Goal: Task Accomplishment & Management: Use online tool/utility

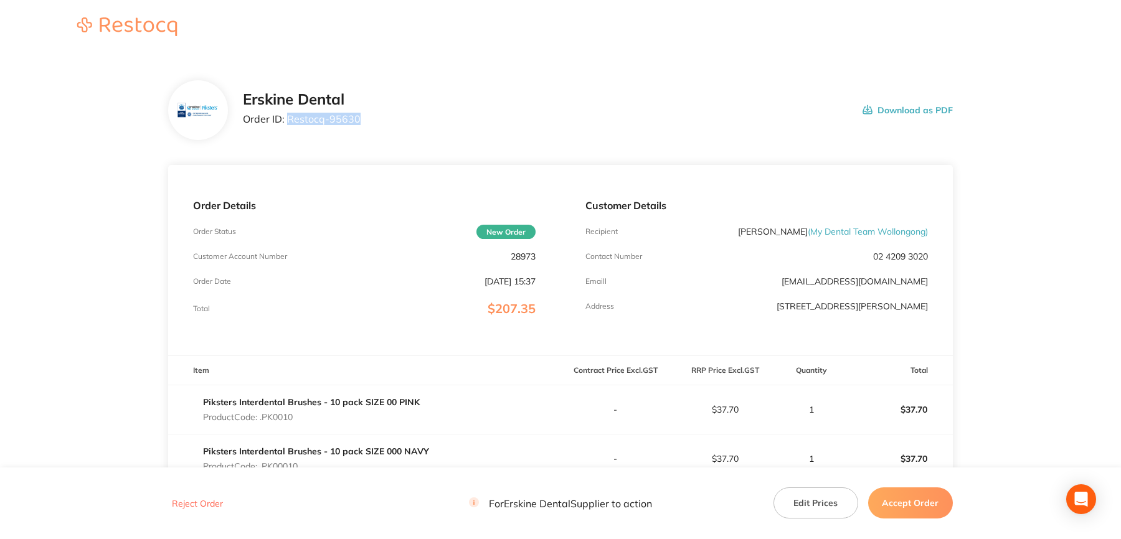
drag, startPoint x: 288, startPoint y: 119, endPoint x: 369, endPoint y: 120, distance: 81.0
click at [369, 120] on div "Erskine Dental Order ID: Restocq- 95630 Download as PDF" at bounding box center [598, 110] width 710 height 39
copy p "Restocq- 95630"
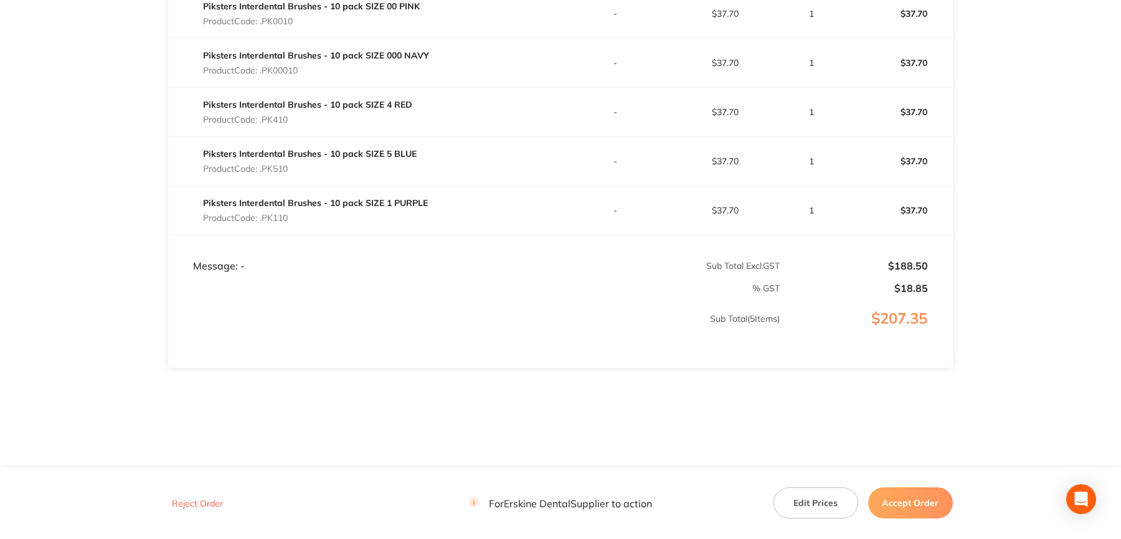
scroll to position [401, 0]
click at [896, 498] on button "Accept Order" at bounding box center [910, 503] width 85 height 31
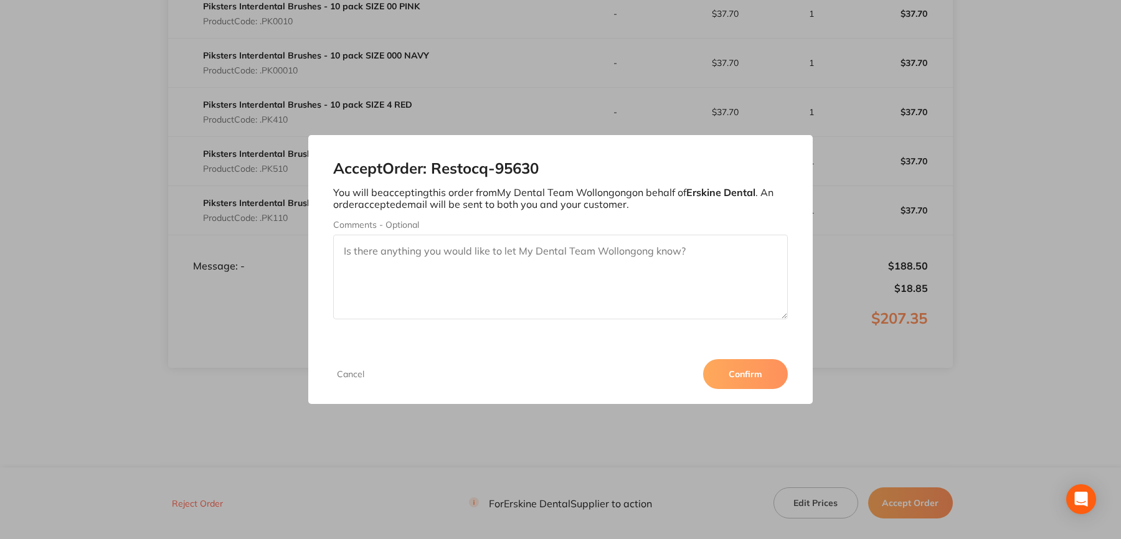
click at [763, 371] on button "Confirm" at bounding box center [745, 374] width 85 height 30
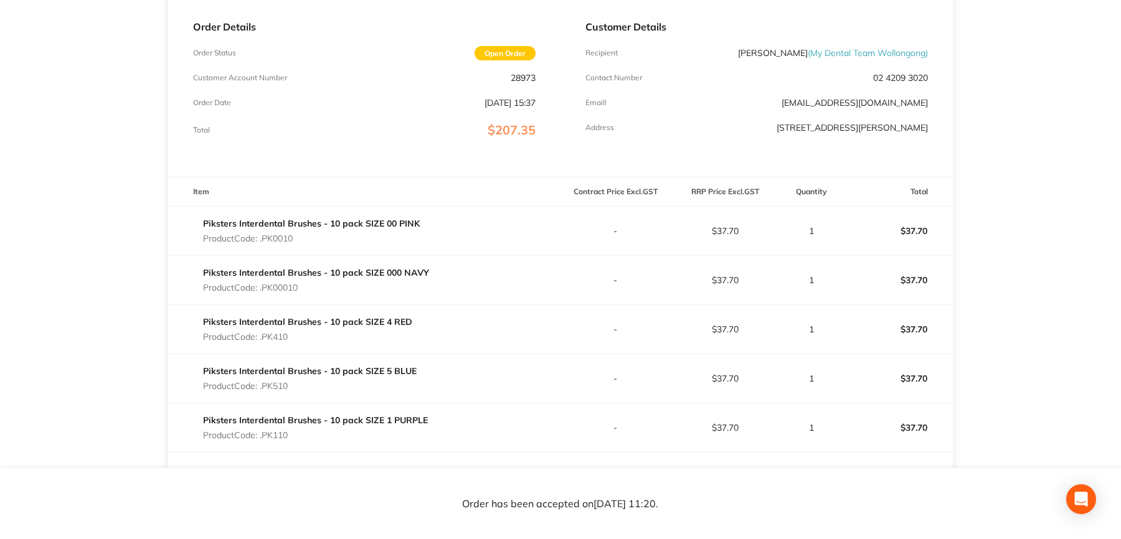
scroll to position [151, 0]
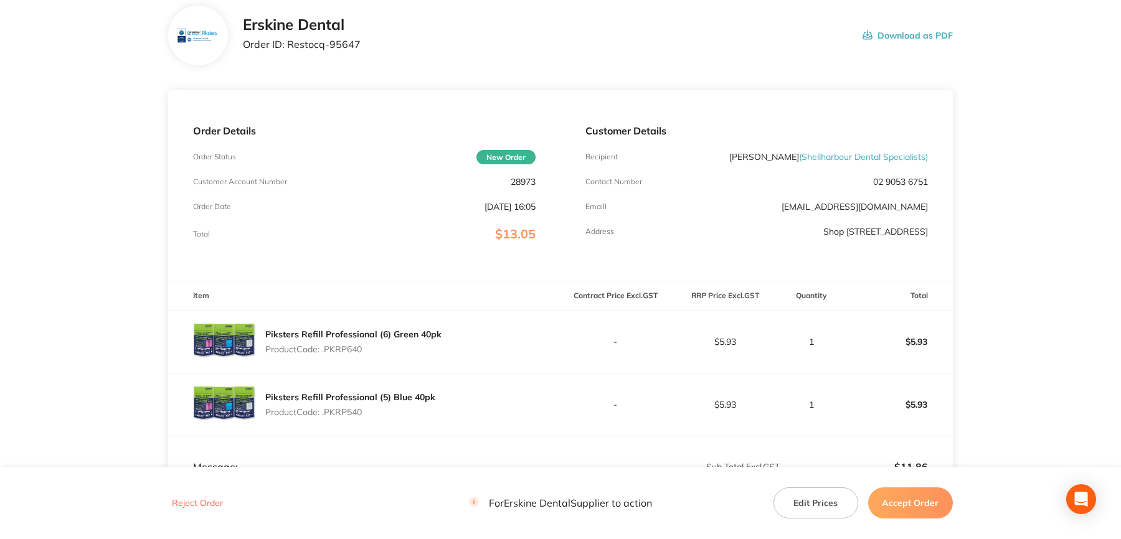
scroll to position [62, 0]
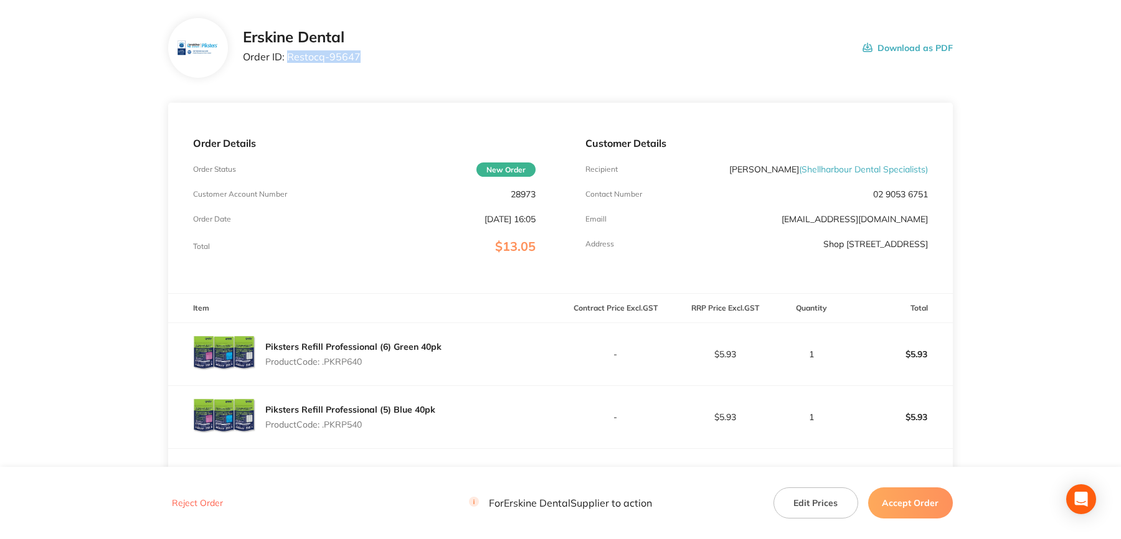
drag, startPoint x: 287, startPoint y: 57, endPoint x: 361, endPoint y: 64, distance: 74.4
click at [361, 64] on div "Erskine Dental Order ID: Restocq- 95647 Download as PDF" at bounding box center [598, 48] width 710 height 39
copy p "Restocq- 95647"
drag, startPoint x: 921, startPoint y: 503, endPoint x: 914, endPoint y: 495, distance: 10.6
click at [921, 503] on button "Accept Order" at bounding box center [910, 503] width 85 height 31
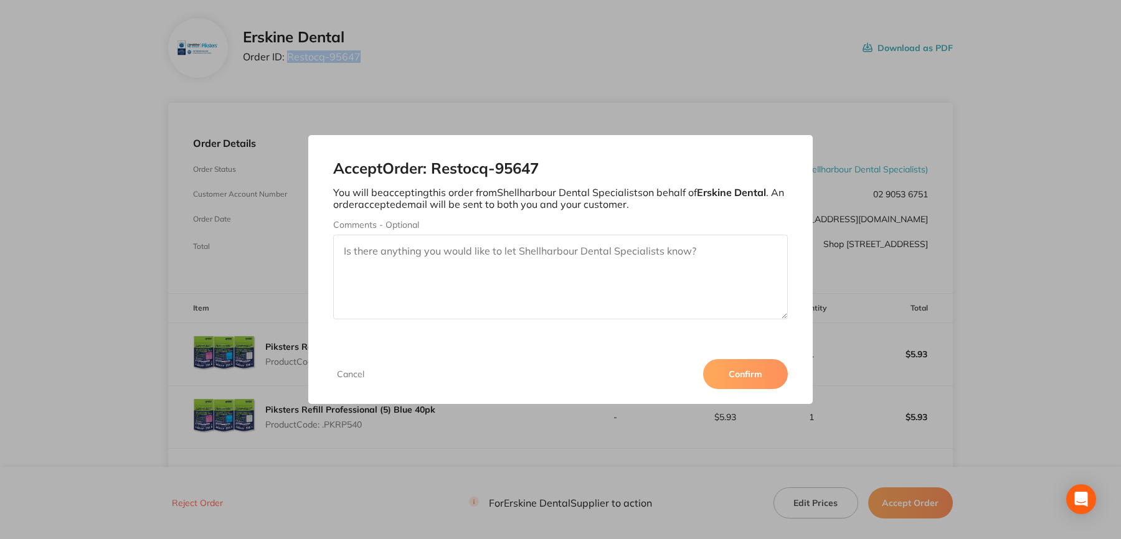
click at [758, 382] on button "Confirm" at bounding box center [745, 374] width 85 height 30
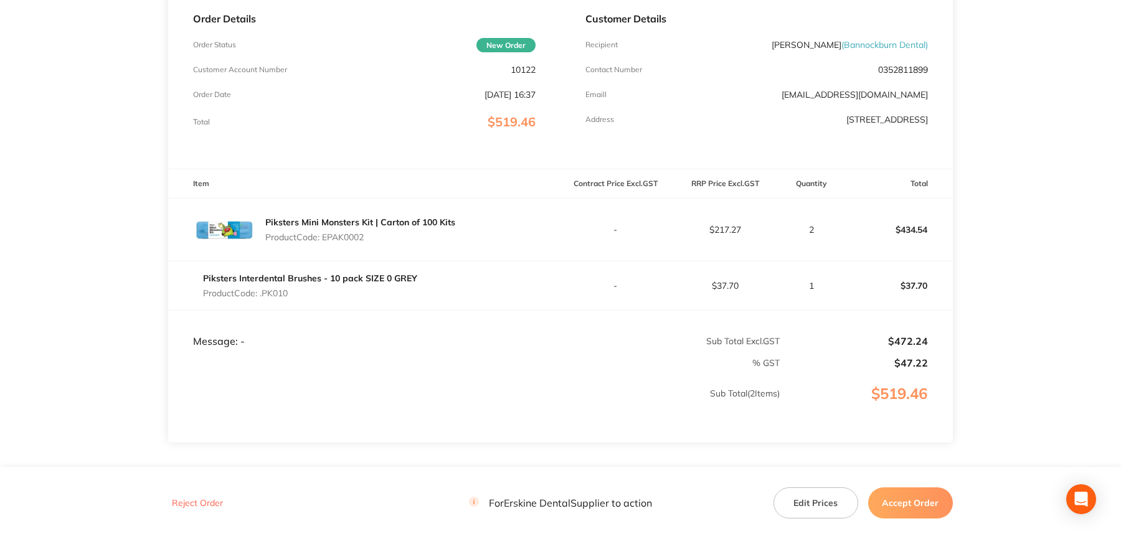
scroll to position [62, 0]
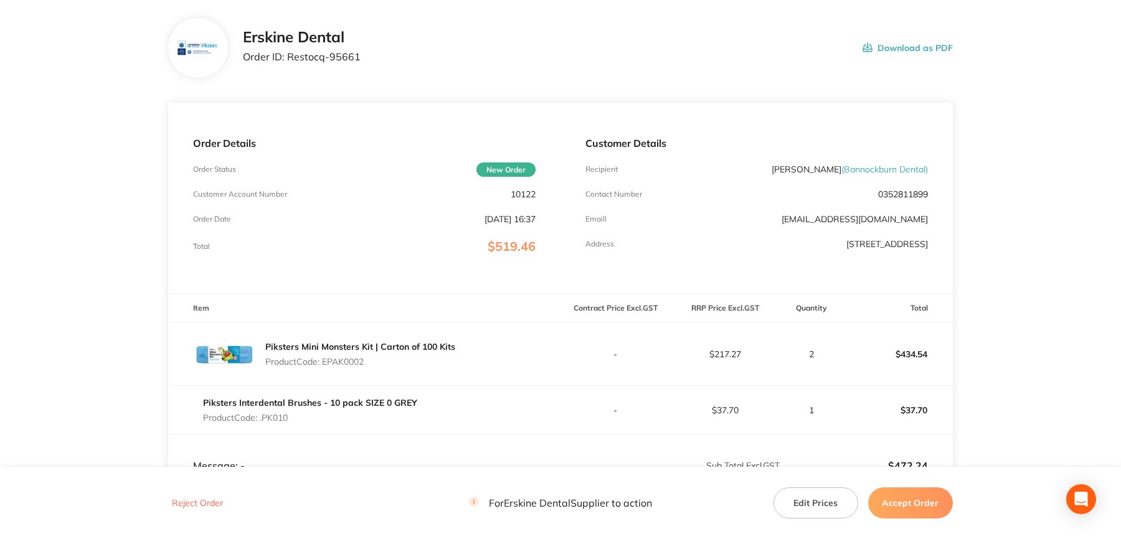
drag, startPoint x: 290, startPoint y: 57, endPoint x: 321, endPoint y: 60, distance: 31.4
click at [321, 60] on p "Order ID: Restocq- 95661" at bounding box center [302, 56] width 118 height 11
drag, startPoint x: 291, startPoint y: 55, endPoint x: 313, endPoint y: 61, distance: 23.1
click at [313, 61] on p "Order ID: Restocq- 95661" at bounding box center [302, 56] width 118 height 11
drag, startPoint x: 313, startPoint y: 61, endPoint x: 290, endPoint y: 56, distance: 24.2
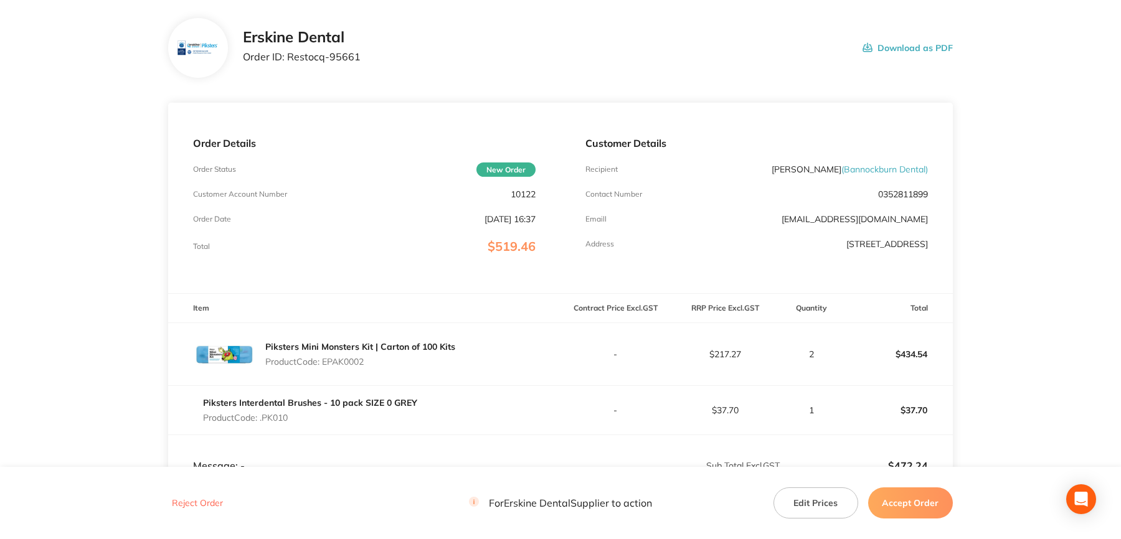
click at [290, 56] on p "Order ID: Restocq- 95661" at bounding box center [302, 56] width 118 height 11
drag, startPoint x: 287, startPoint y: 56, endPoint x: 359, endPoint y: 60, distance: 72.4
click at [359, 60] on div "Erskine Dental Order ID: Restocq- 95661 Download as PDF" at bounding box center [598, 48] width 710 height 39
copy p "Restocq- 95661"
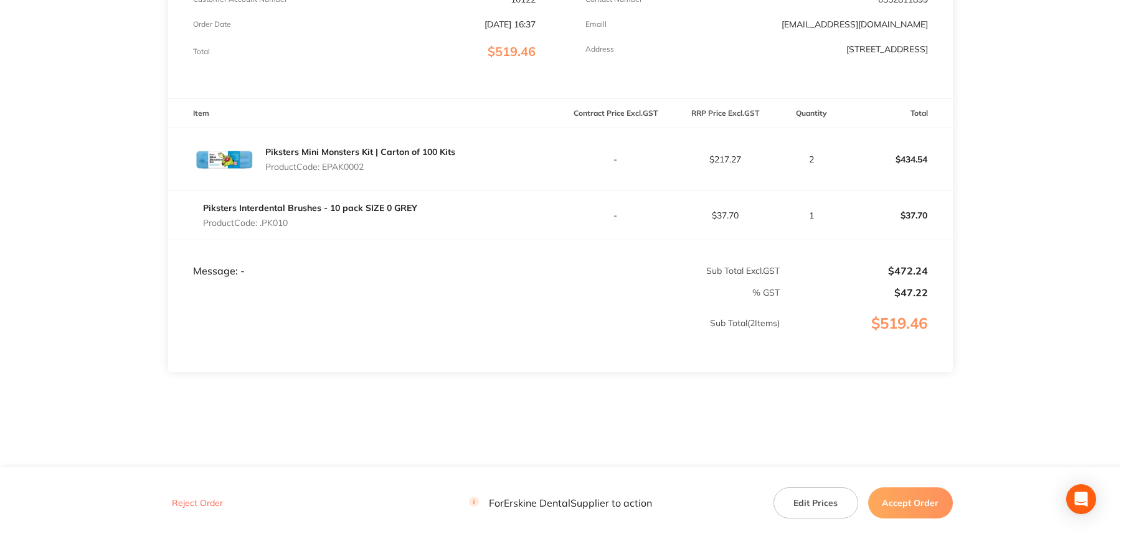
scroll to position [261, 0]
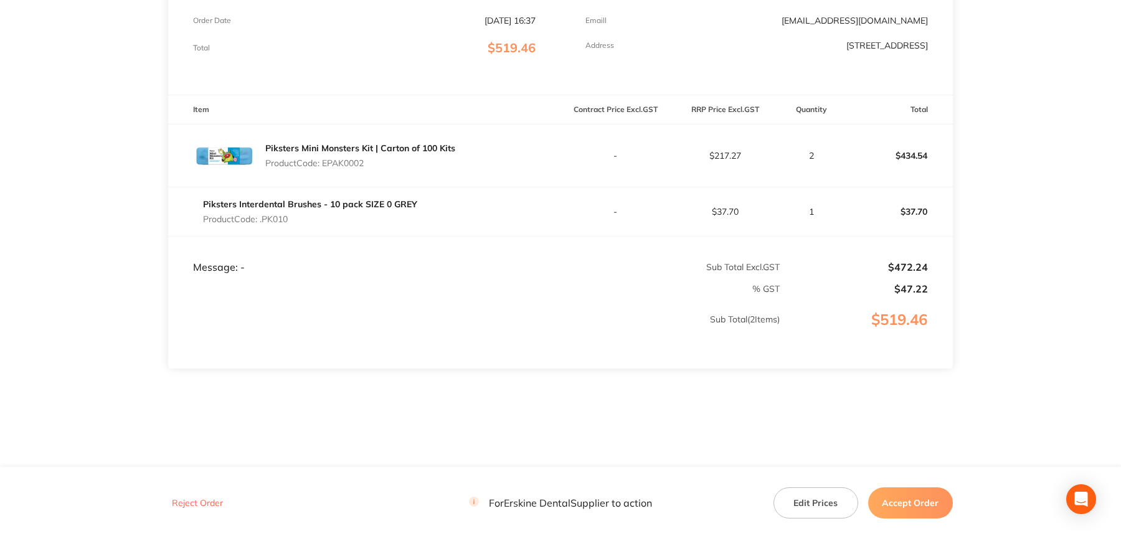
drag, startPoint x: 907, startPoint y: 492, endPoint x: 884, endPoint y: 457, distance: 41.8
click at [907, 493] on button "Accept Order" at bounding box center [910, 503] width 85 height 31
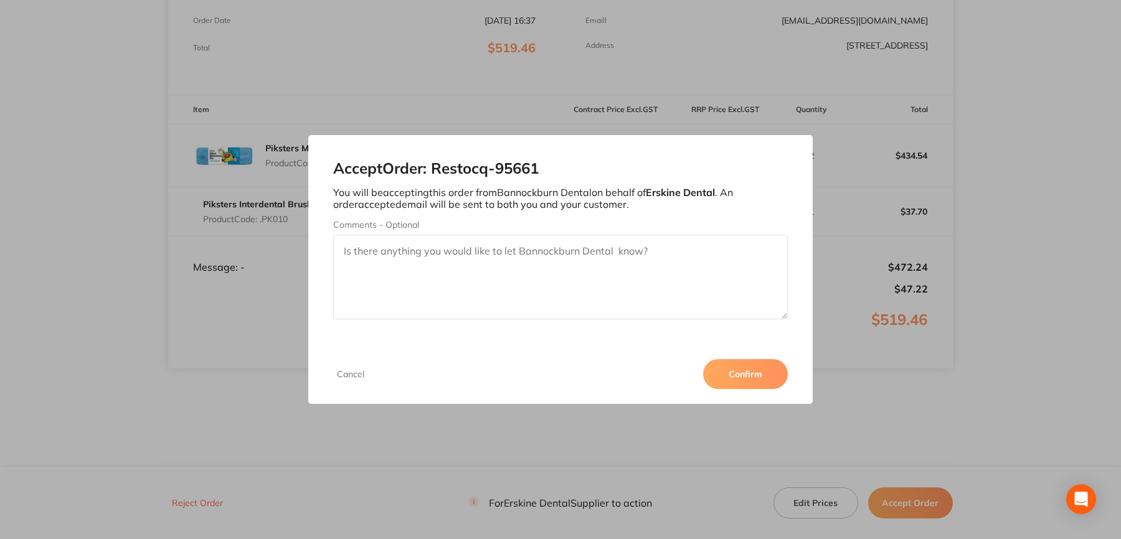
drag, startPoint x: 757, startPoint y: 383, endPoint x: 934, endPoint y: 10, distance: 413.0
click at [756, 382] on button "Confirm" at bounding box center [745, 374] width 85 height 30
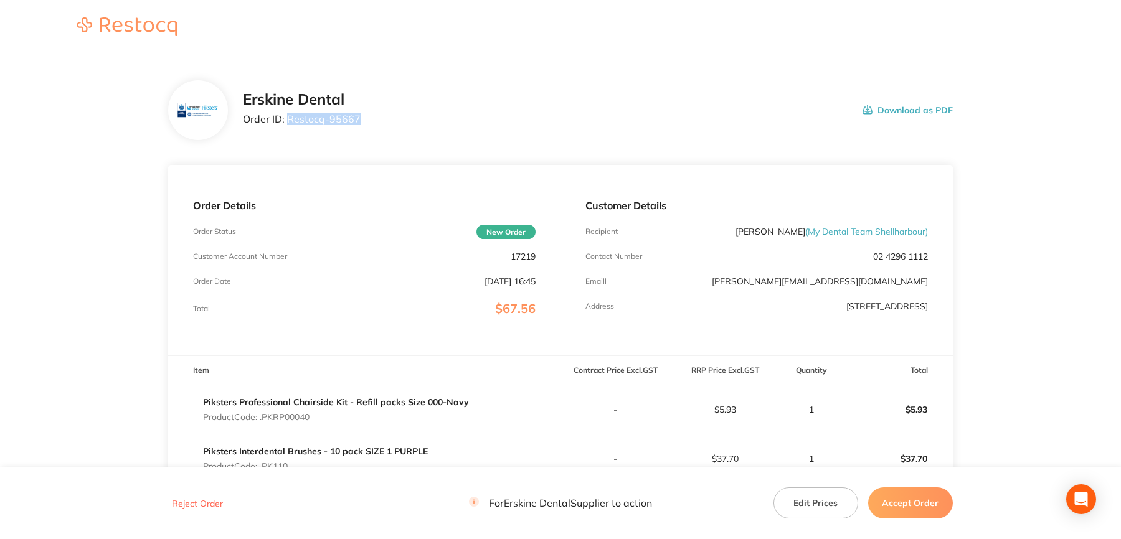
drag, startPoint x: 288, startPoint y: 120, endPoint x: 372, endPoint y: 128, distance: 83.9
click at [372, 128] on div "Erskine Dental Order ID: Restocq- 95667 Download as PDF" at bounding box center [598, 110] width 710 height 39
copy p "Restocq- 95667"
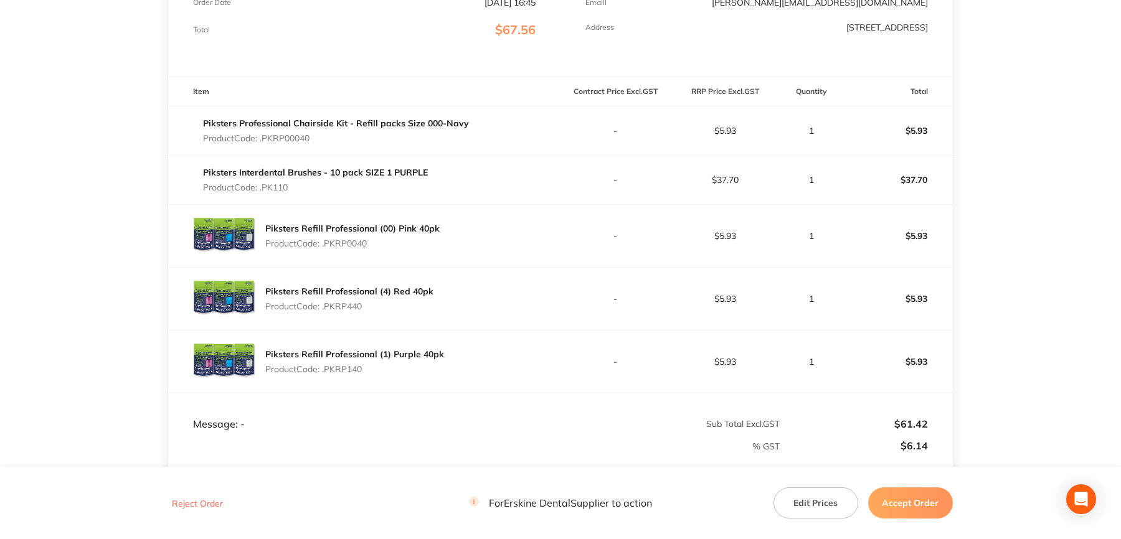
scroll to position [311, 0]
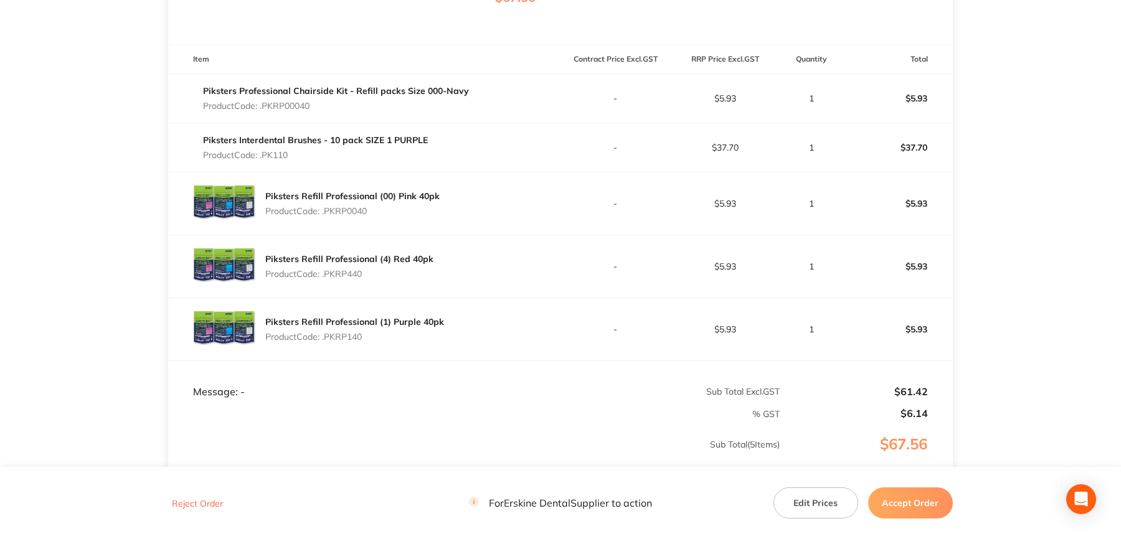
click at [907, 504] on button "Accept Order" at bounding box center [910, 503] width 85 height 31
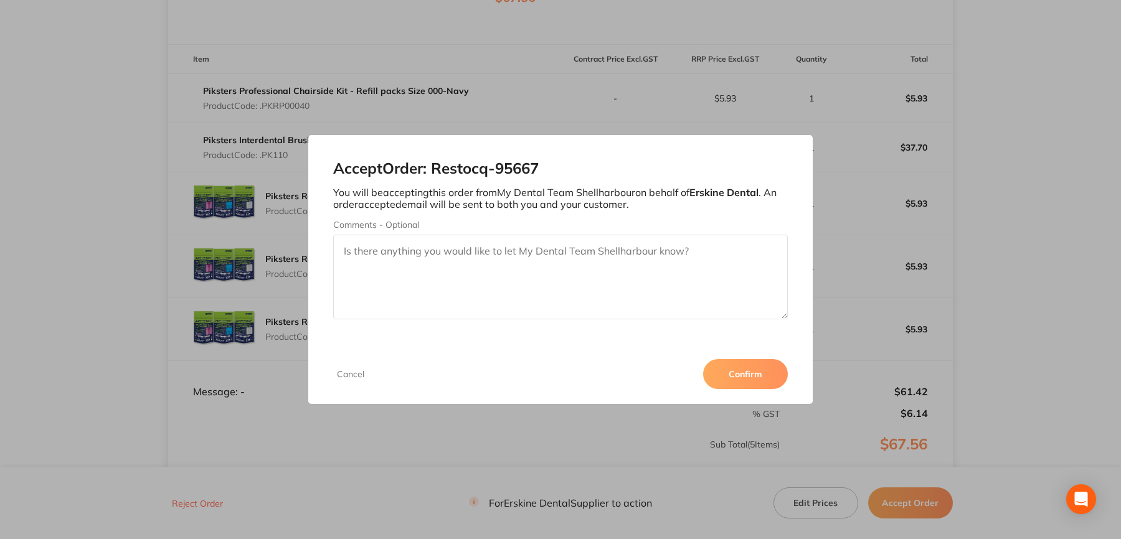
click at [755, 372] on button "Confirm" at bounding box center [745, 374] width 85 height 30
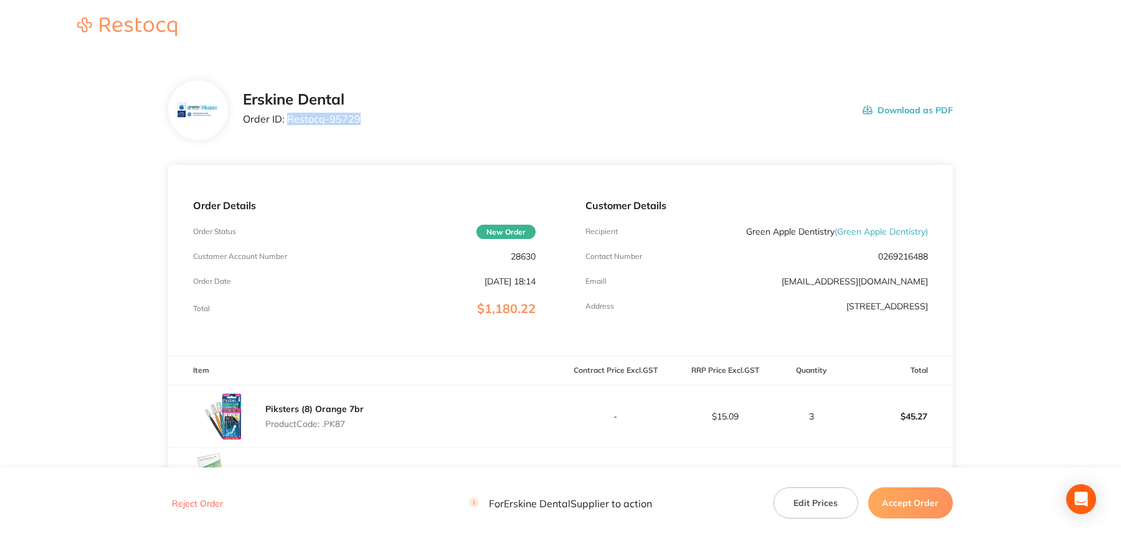
drag, startPoint x: 298, startPoint y: 122, endPoint x: 364, endPoint y: 121, distance: 66.0
click at [364, 121] on div "[PERSON_NAME] Dental Order ID: Restocq- 95729 Download as PDF" at bounding box center [598, 110] width 710 height 39
copy p "Restocq- 95729"
drag, startPoint x: 920, startPoint y: 509, endPoint x: 913, endPoint y: 493, distance: 17.3
click at [920, 508] on button "Accept Order" at bounding box center [910, 503] width 85 height 31
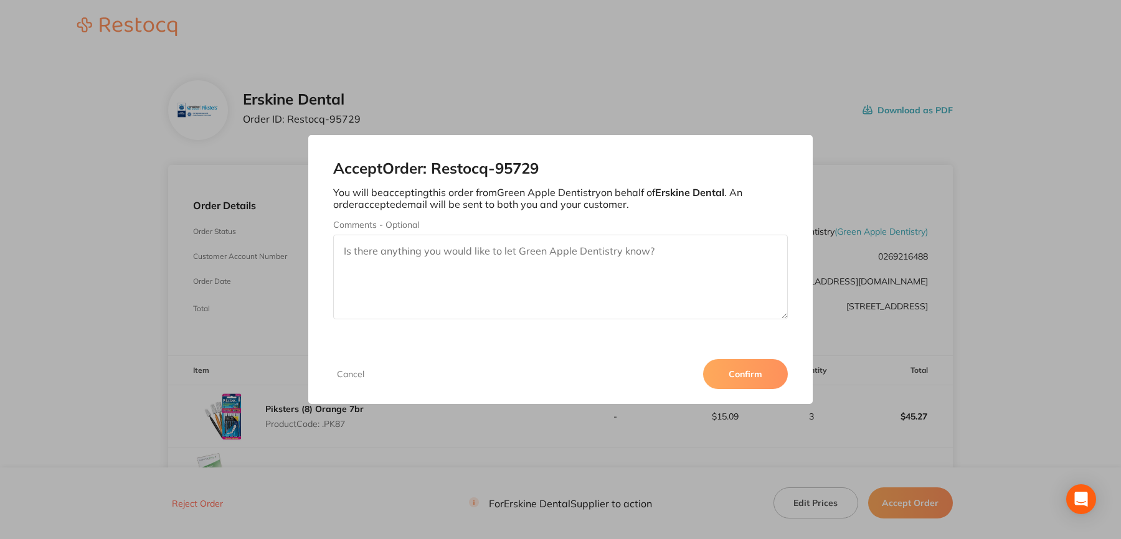
click at [738, 359] on div "Cancel Confirm" at bounding box center [560, 375] width 505 height 60
click at [738, 370] on button "Confirm" at bounding box center [745, 374] width 85 height 30
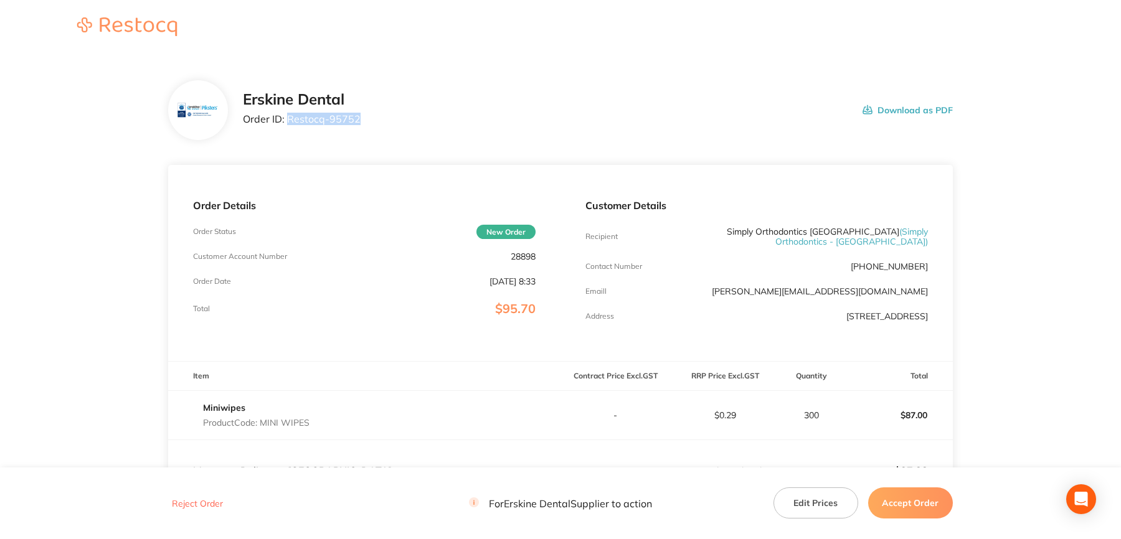
drag, startPoint x: 289, startPoint y: 119, endPoint x: 356, endPoint y: 125, distance: 67.6
click at [356, 125] on div "[PERSON_NAME] Dental Order ID: Restocq- 95752" at bounding box center [302, 110] width 118 height 39
copy p "Restocq- 95752"
drag, startPoint x: 917, startPoint y: 504, endPoint x: 870, endPoint y: 448, distance: 73.4
click at [917, 504] on button "Accept Order" at bounding box center [910, 503] width 85 height 31
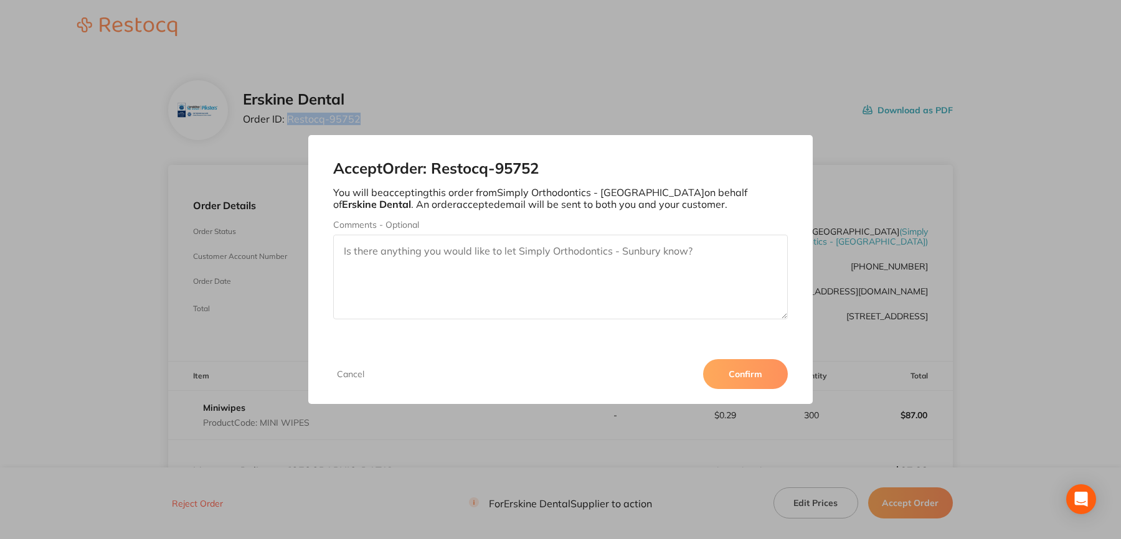
click at [761, 376] on button "Confirm" at bounding box center [745, 374] width 85 height 30
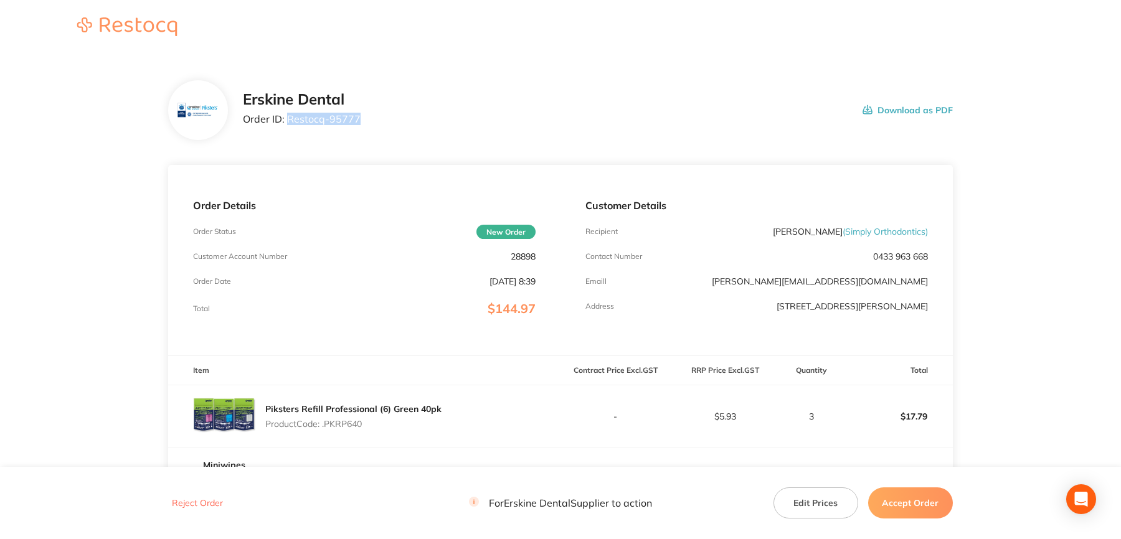
drag, startPoint x: 288, startPoint y: 121, endPoint x: 373, endPoint y: 126, distance: 85.5
click at [373, 126] on div "[PERSON_NAME] Dental Order ID: Restocq- 95777 Download as PDF" at bounding box center [598, 110] width 710 height 39
copy p "Restocq- 95777"
drag, startPoint x: 908, startPoint y: 508, endPoint x: 881, endPoint y: 462, distance: 53.1
click at [908, 508] on button "Accept Order" at bounding box center [910, 503] width 85 height 31
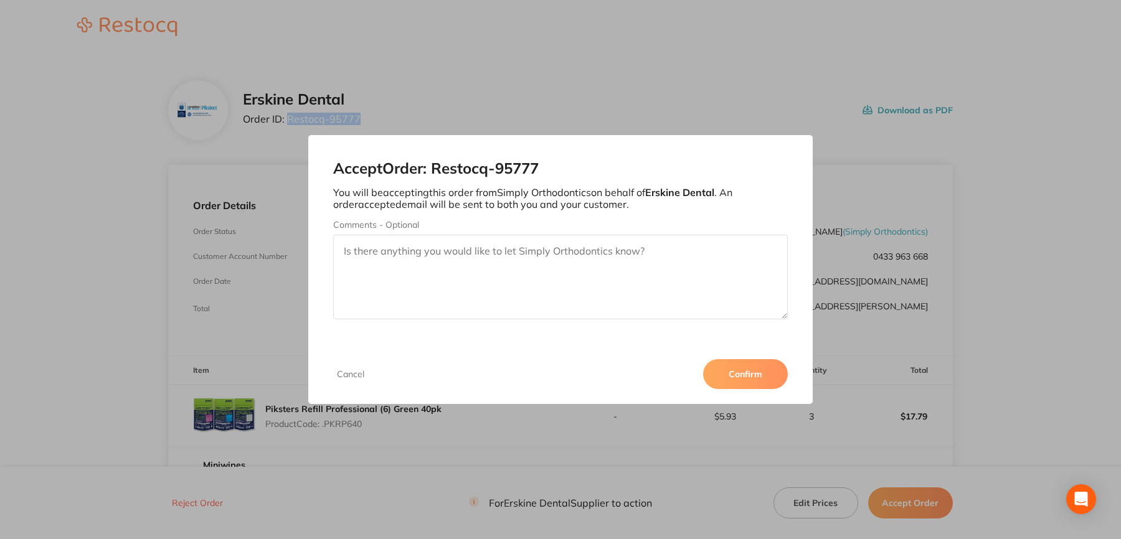
click at [770, 384] on button "Confirm" at bounding box center [745, 374] width 85 height 30
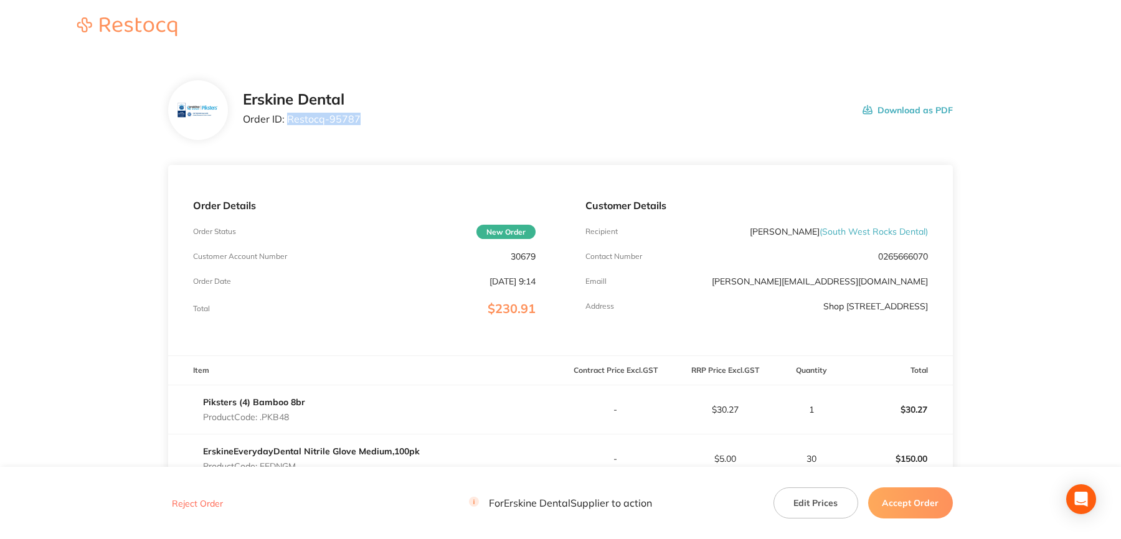
drag, startPoint x: 288, startPoint y: 120, endPoint x: 358, endPoint y: 127, distance: 70.1
click at [358, 127] on div "Erskine Dental Order ID: Restocq- 95787" at bounding box center [302, 110] width 118 height 39
copy p "Restocq- 95787"
click at [922, 501] on button "Accept Order" at bounding box center [910, 503] width 85 height 31
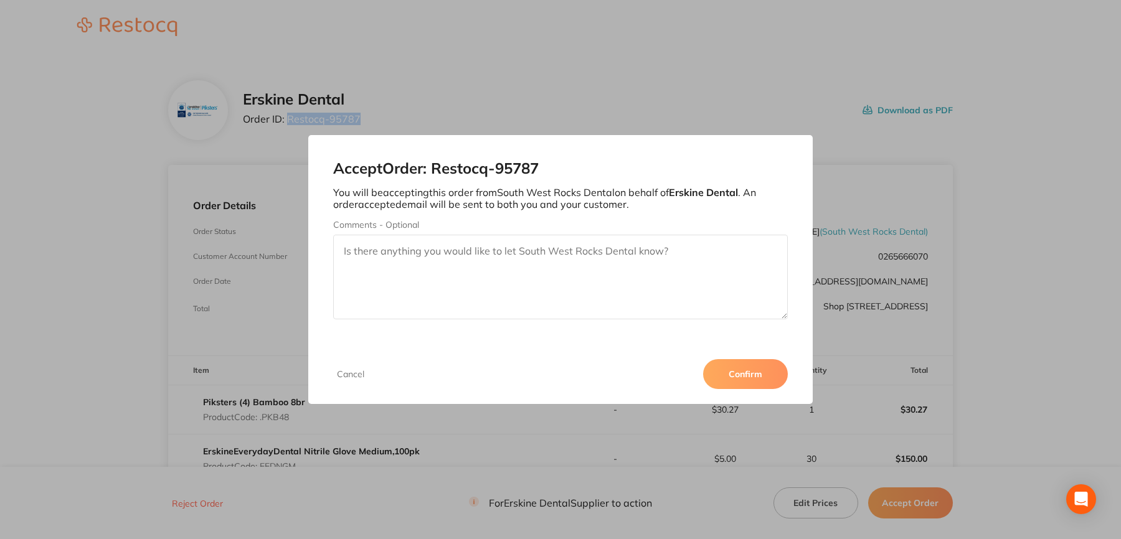
click at [754, 378] on button "Confirm" at bounding box center [745, 374] width 85 height 30
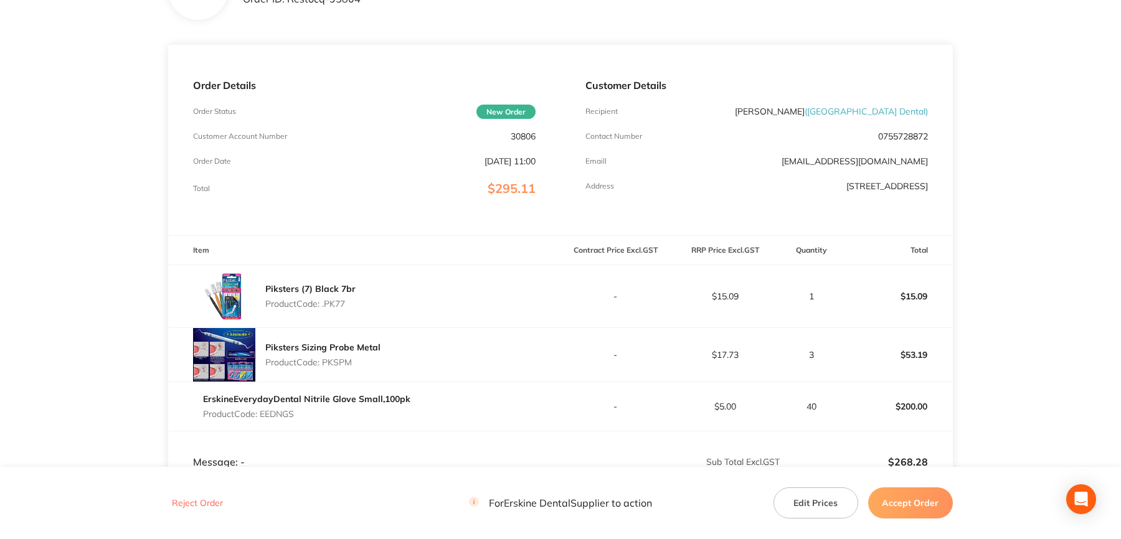
scroll to position [62, 0]
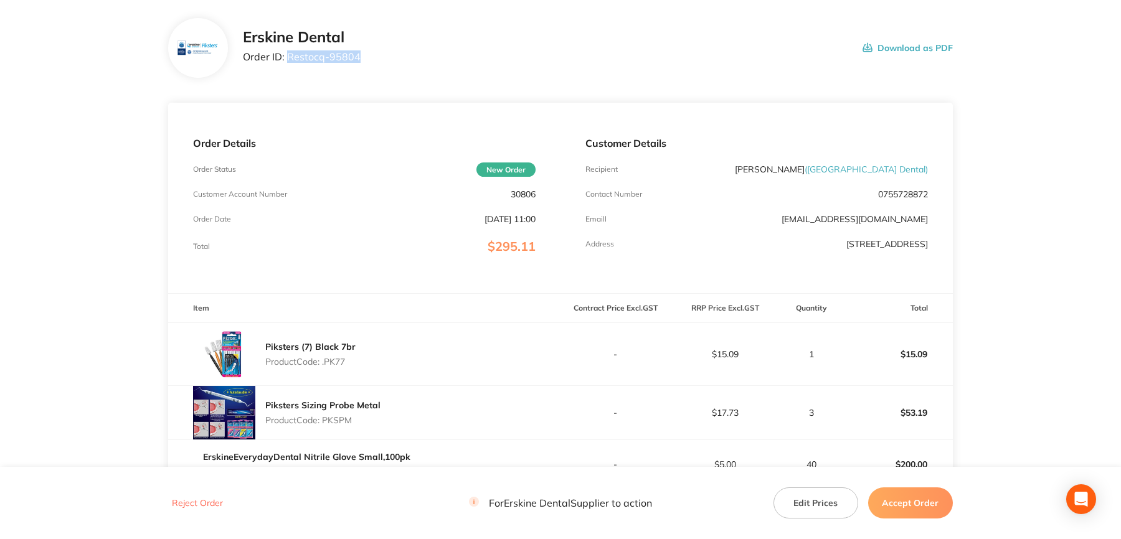
drag, startPoint x: 288, startPoint y: 57, endPoint x: 361, endPoint y: 60, distance: 73.0
click at [361, 60] on div "[PERSON_NAME] Dental Order ID: Restocq- 95804 Download as PDF" at bounding box center [598, 48] width 710 height 39
copy p "Restocq- 95804"
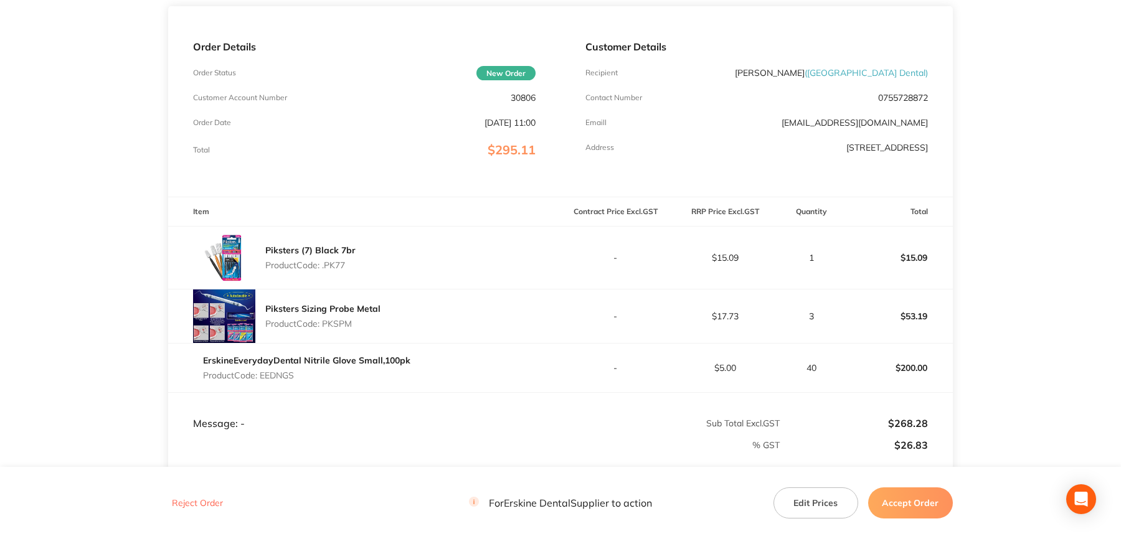
scroll to position [187, 0]
